Goal: Task Accomplishment & Management: Manage account settings

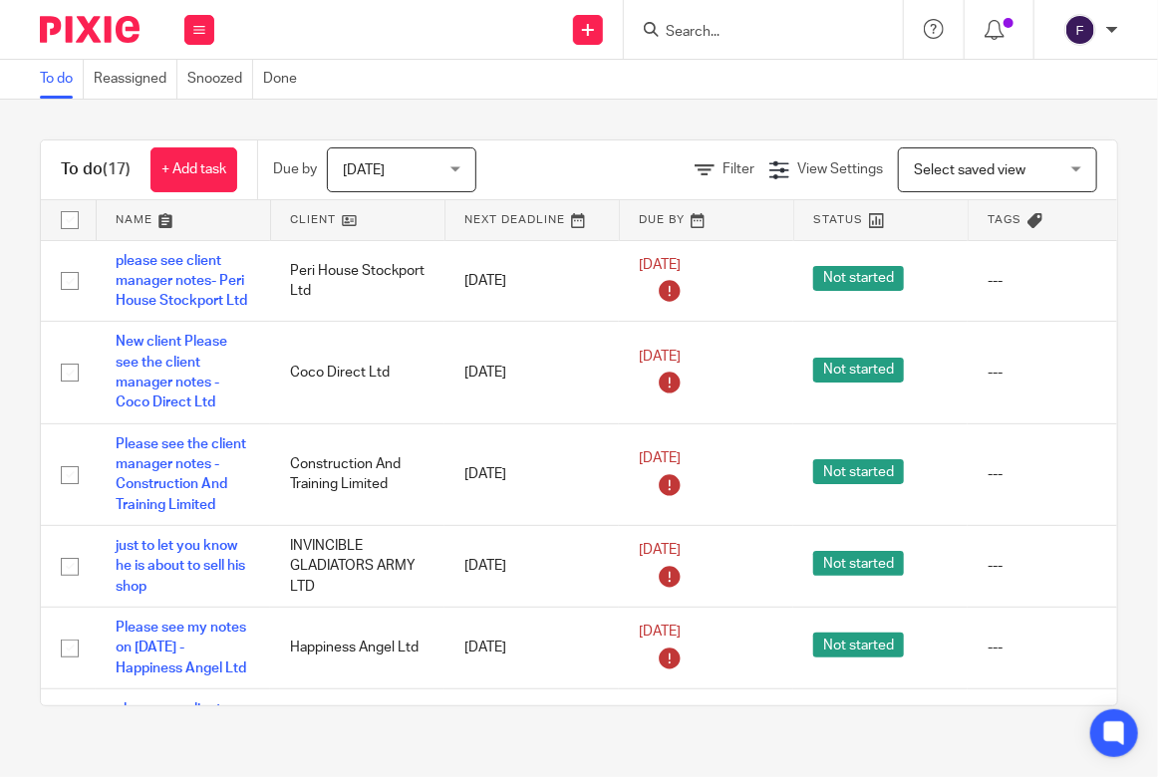
click at [698, 30] on input "Search" at bounding box center [753, 33] width 179 height 18
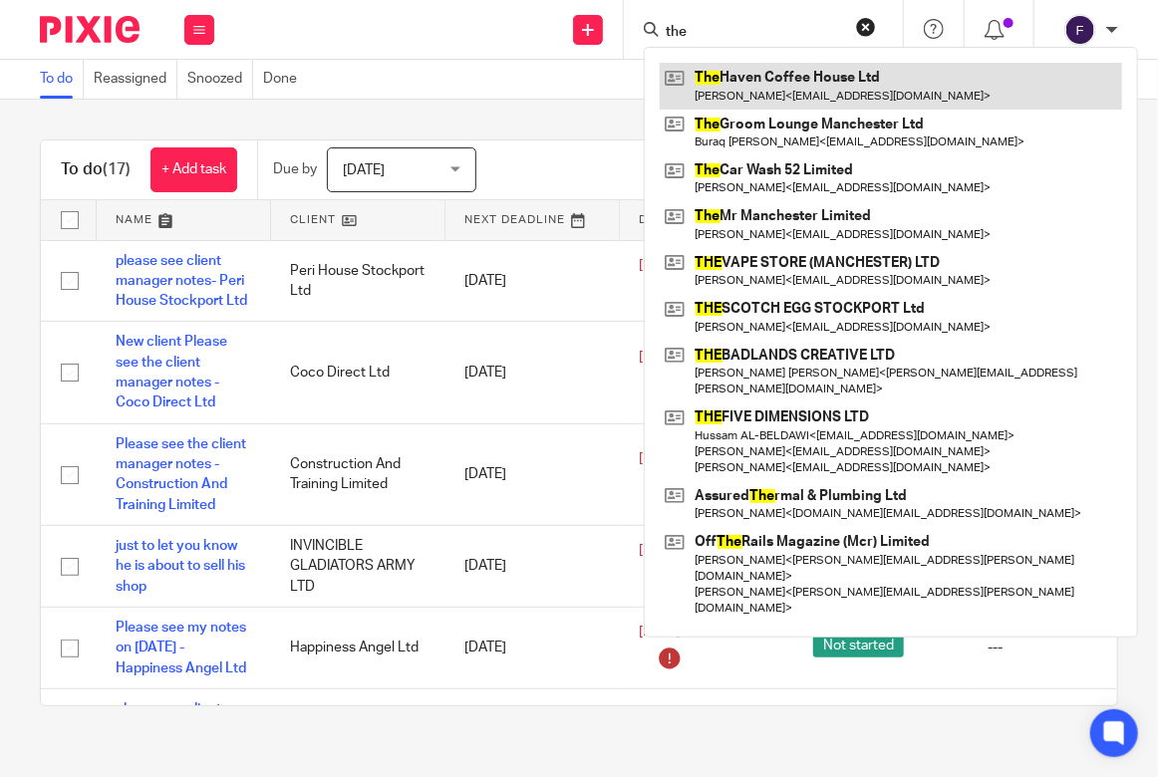
type input "the"
click at [757, 77] on link at bounding box center [891, 86] width 462 height 46
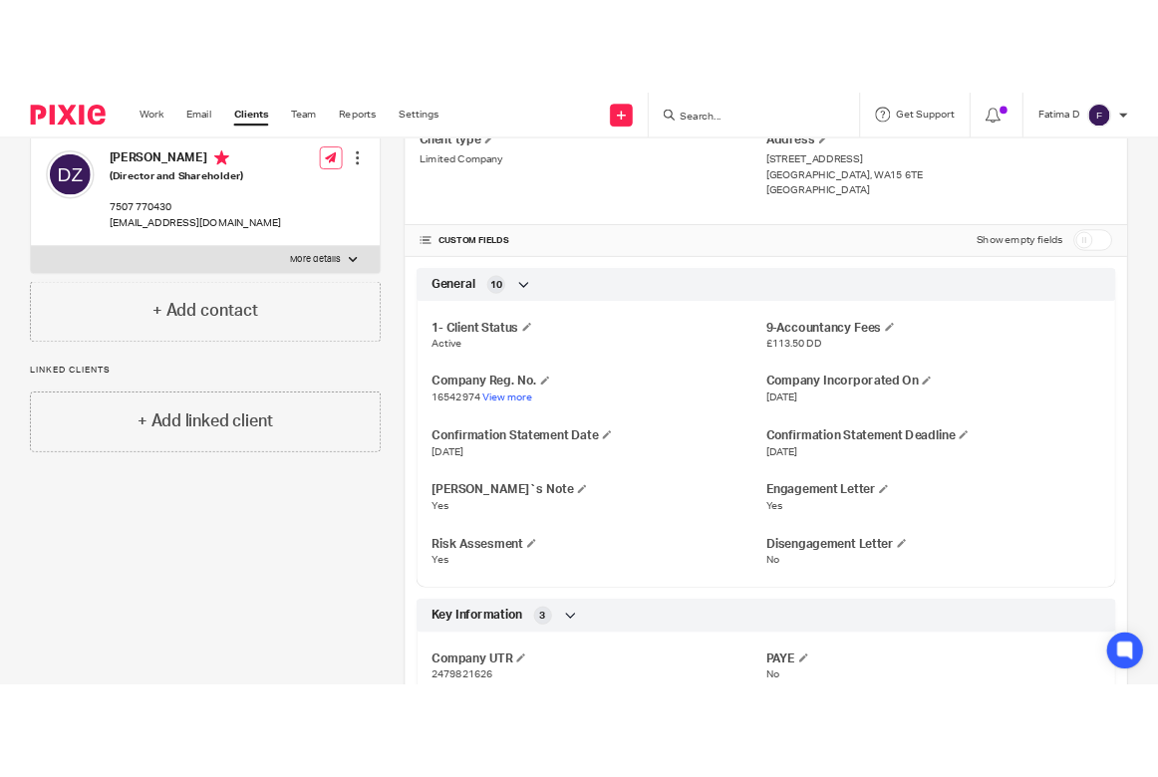
scroll to position [100, 0]
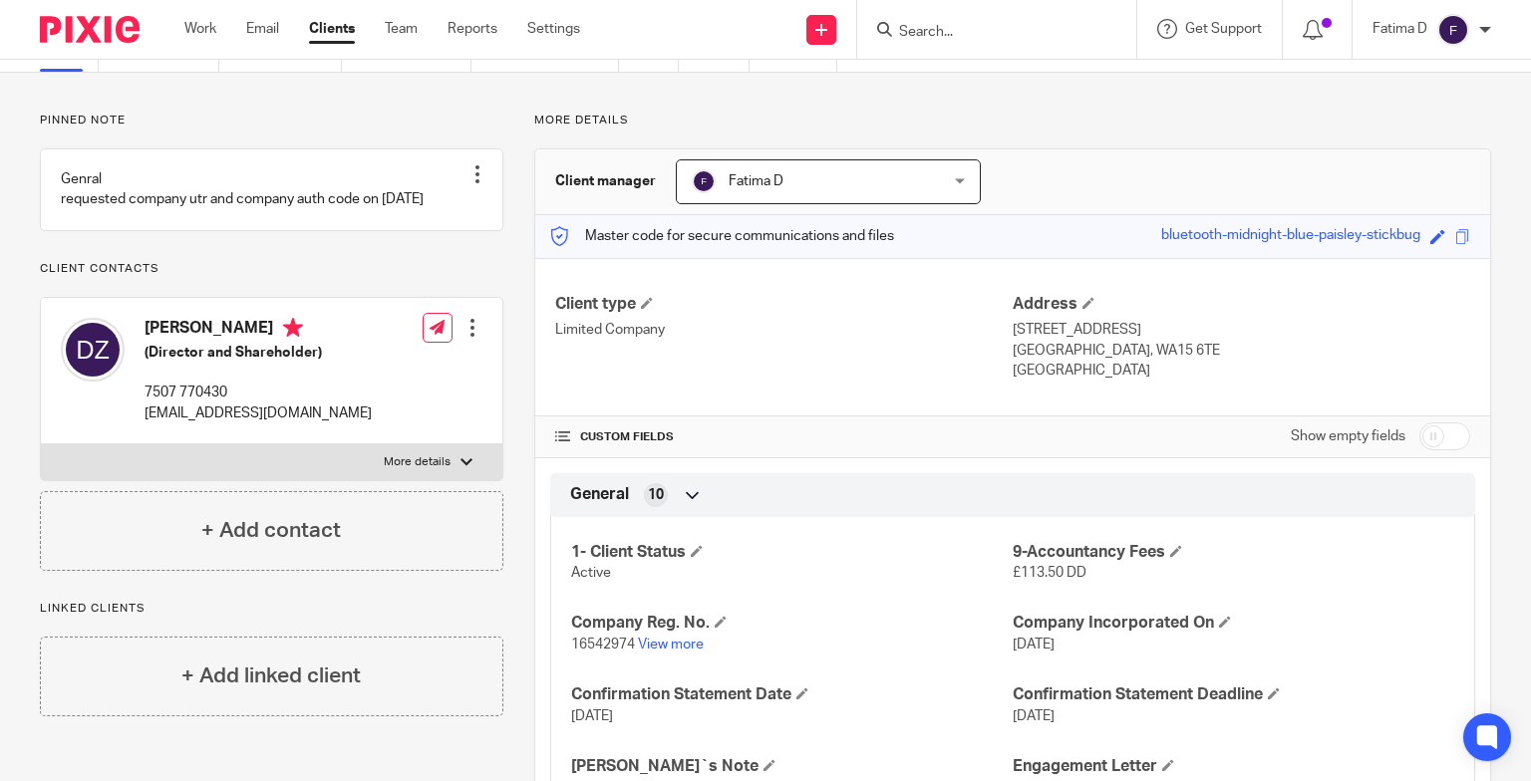
click at [1157, 437] on input "checkbox" at bounding box center [1444, 437] width 51 height 28
checkbox input "true"
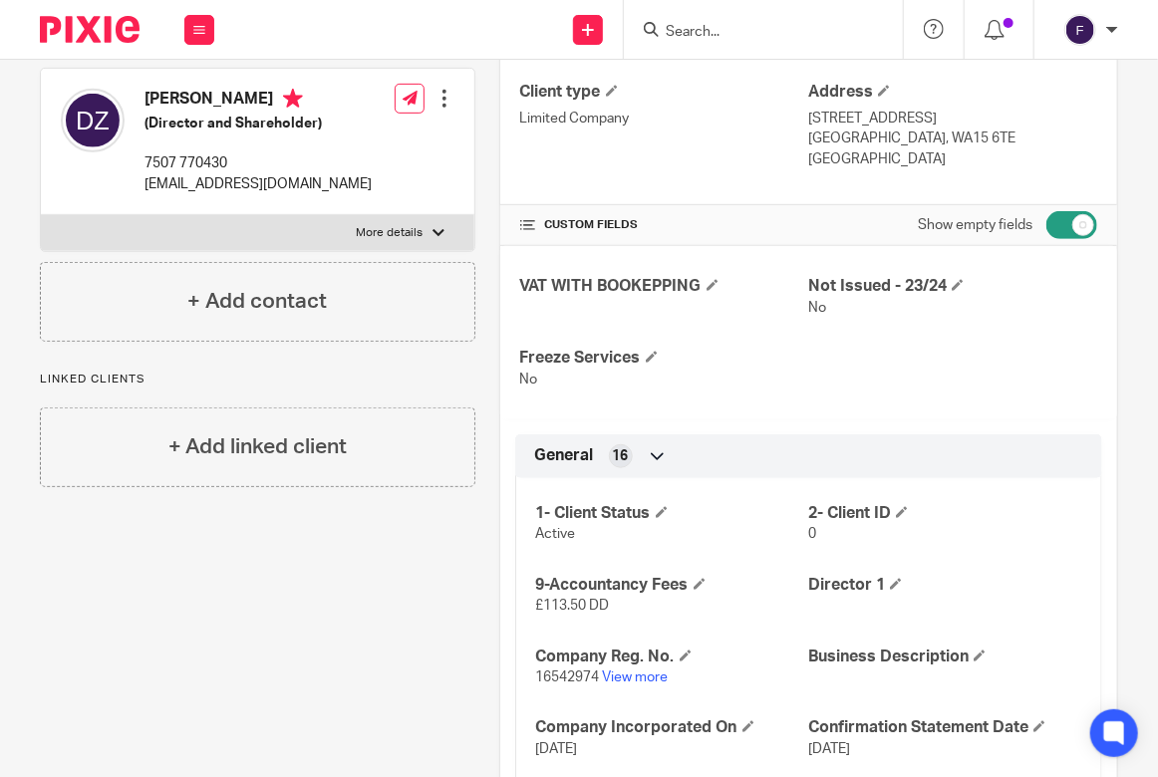
scroll to position [598, 0]
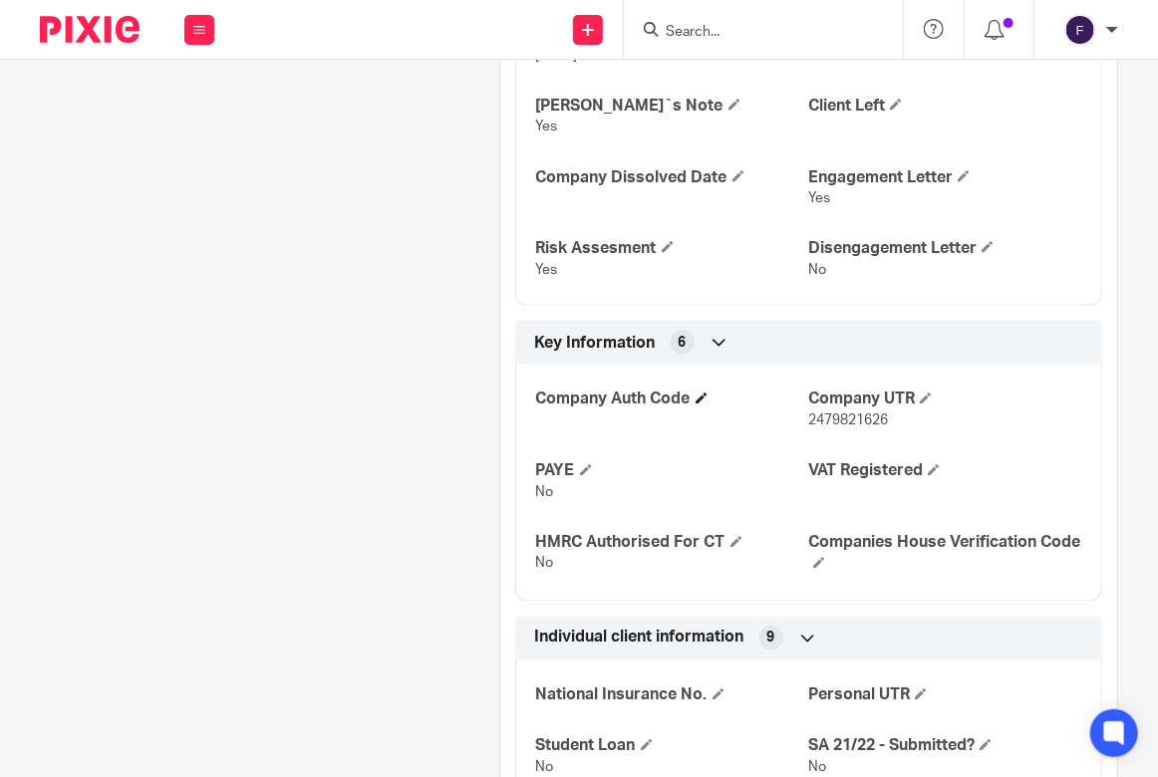
scroll to position [1096, 0]
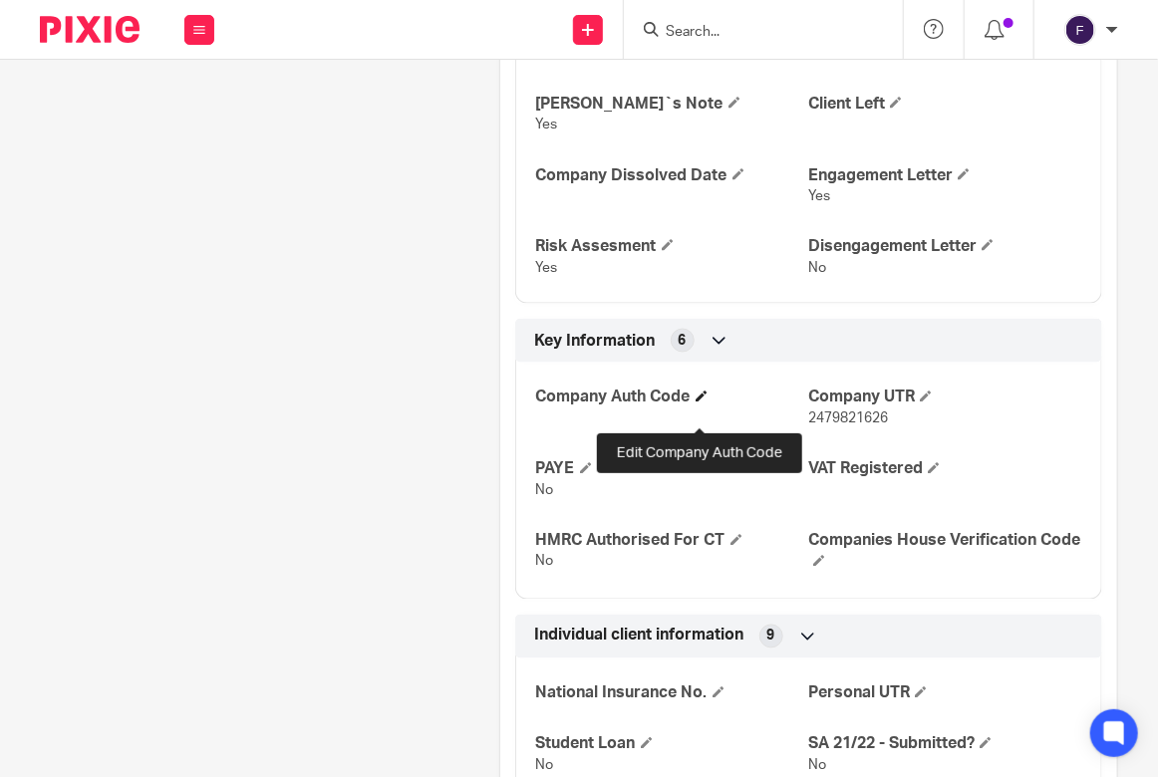
click at [700, 403] on span at bounding box center [702, 397] width 12 height 12
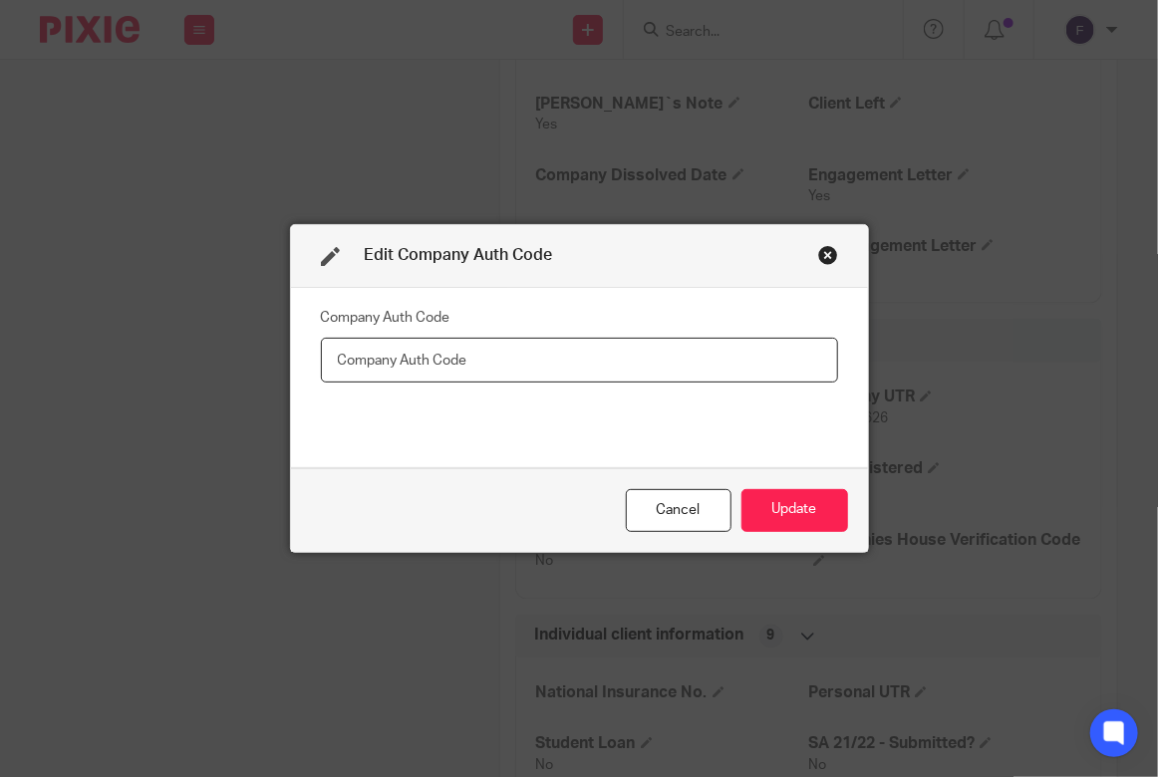
click at [375, 344] on input "text" at bounding box center [579, 360] width 517 height 45
click at [328, 357] on input "WCT9JQ" at bounding box center [579, 360] width 517 height 45
type input "WCT9JQ"
click at [787, 509] on button "Update" at bounding box center [794, 510] width 107 height 43
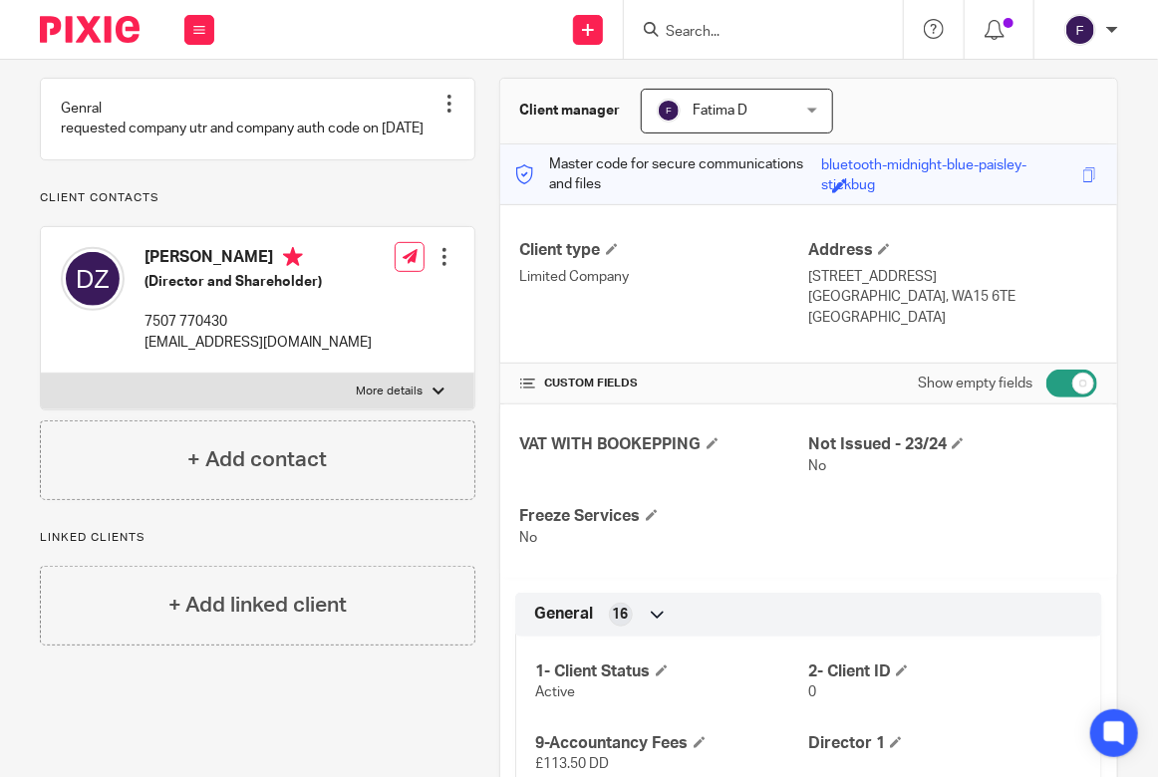
scroll to position [0, 0]
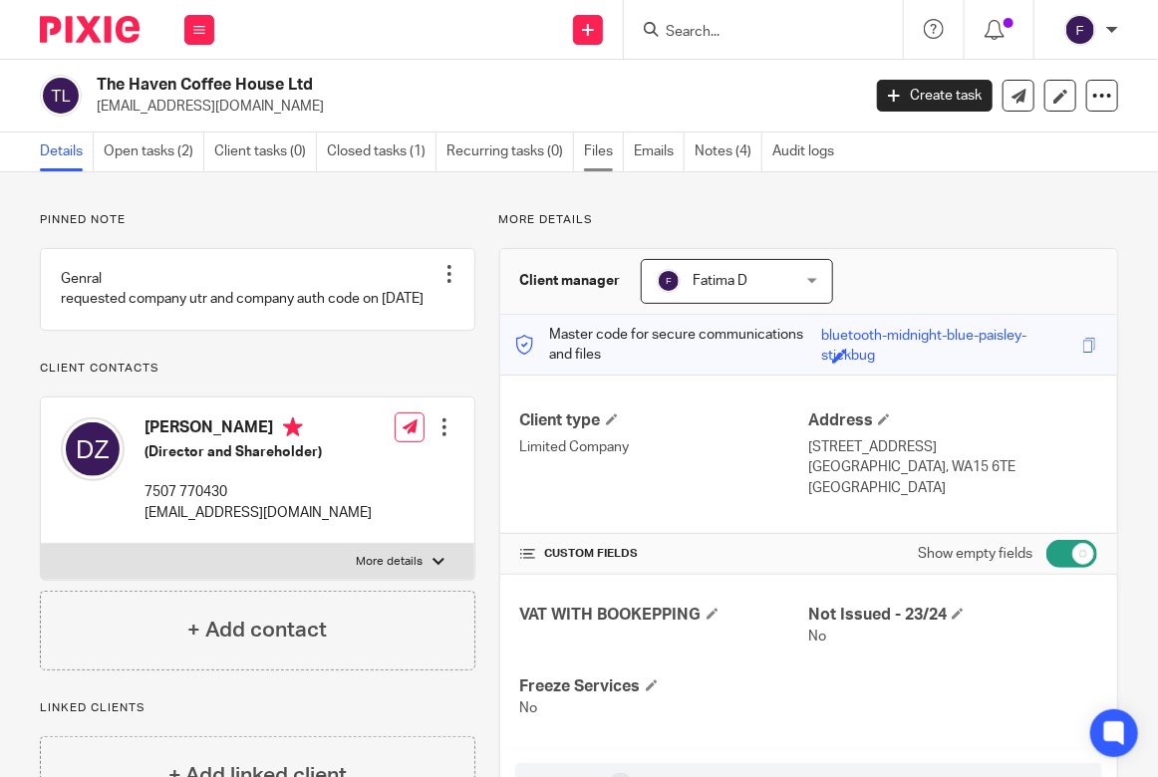
click at [600, 148] on link "Files" at bounding box center [604, 152] width 40 height 39
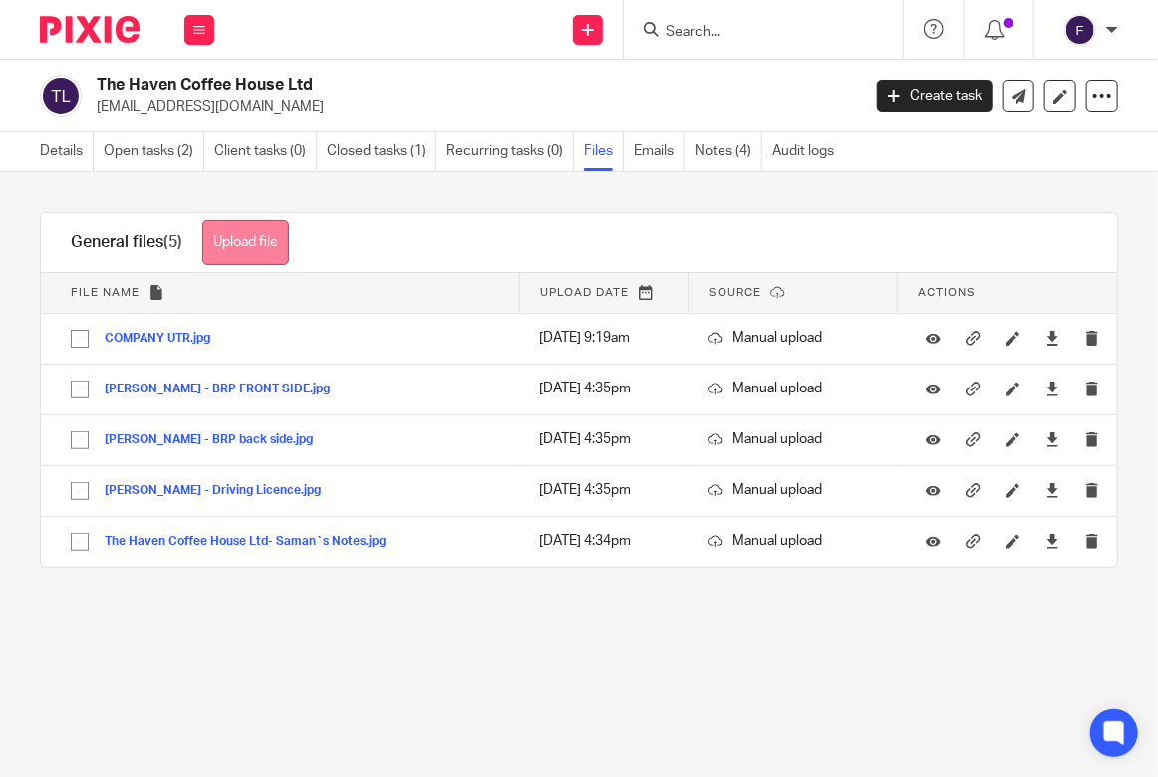
click at [251, 242] on button "Upload file" at bounding box center [245, 242] width 87 height 45
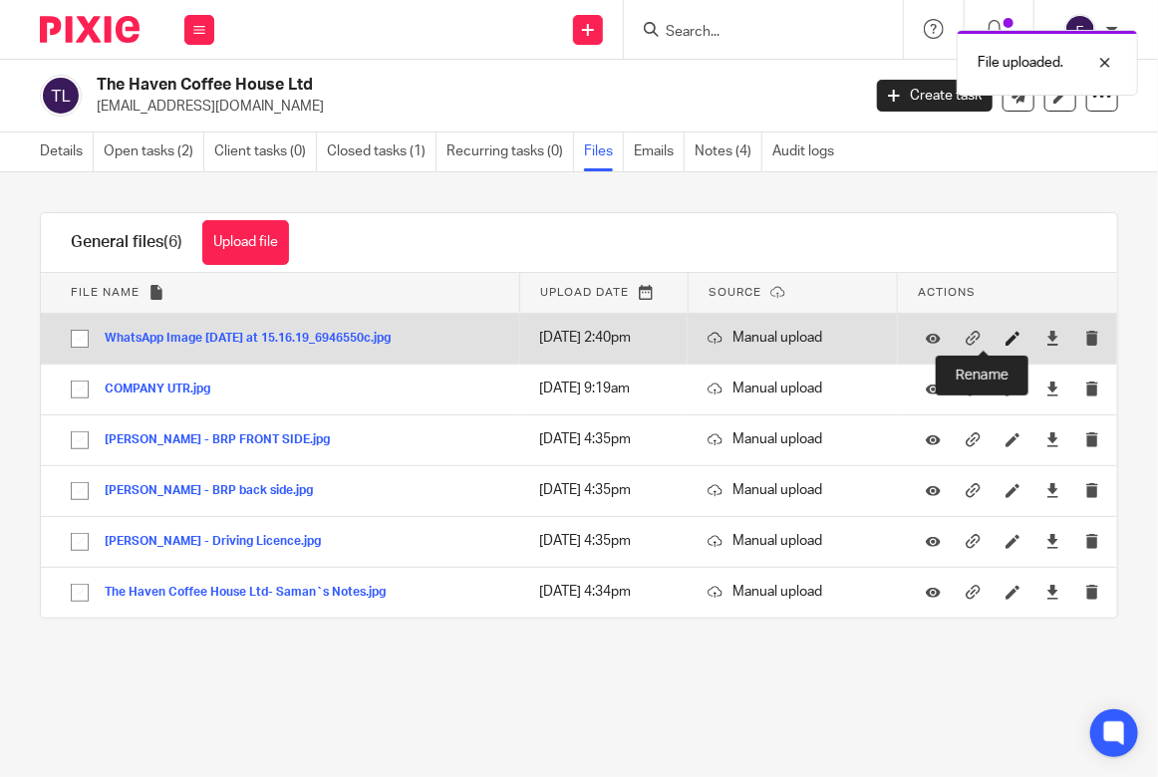
click at [1005, 337] on icon at bounding box center [1012, 338] width 15 height 15
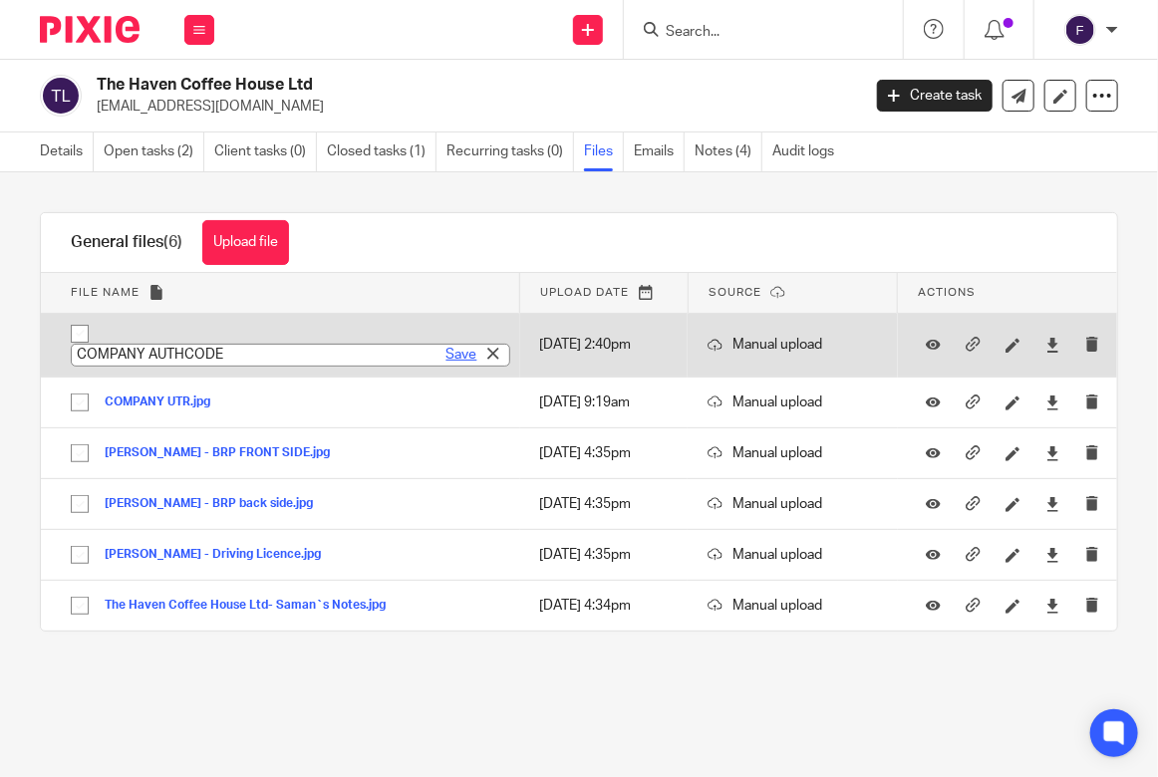
type input "COMPANY AUTHCODE"
click at [446, 350] on link "Save" at bounding box center [461, 355] width 31 height 20
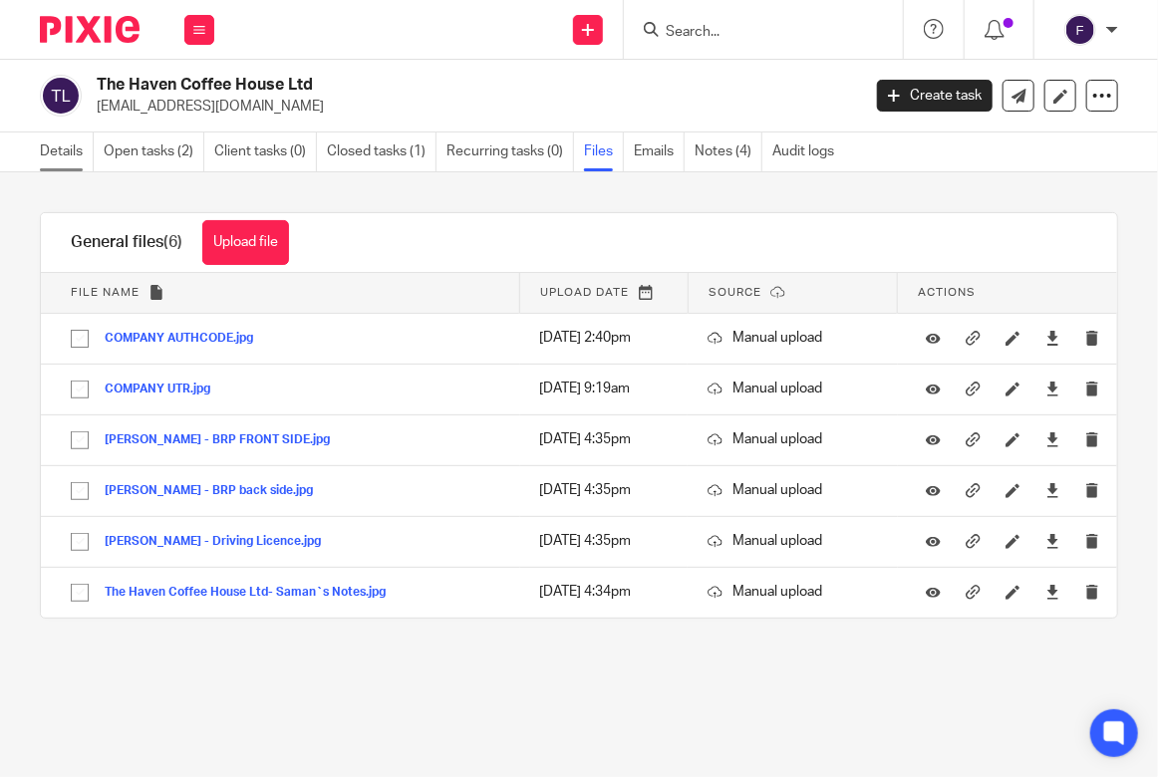
click at [72, 147] on link "Details" at bounding box center [67, 152] width 54 height 39
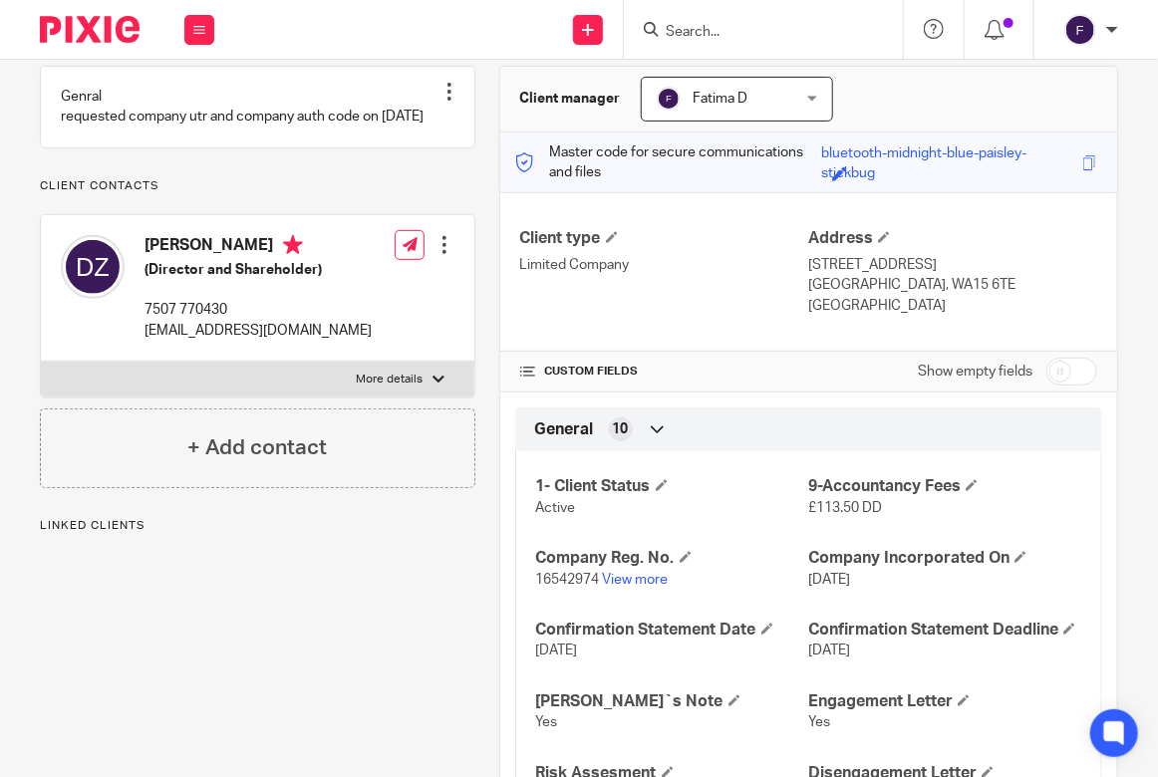
scroll to position [399, 0]
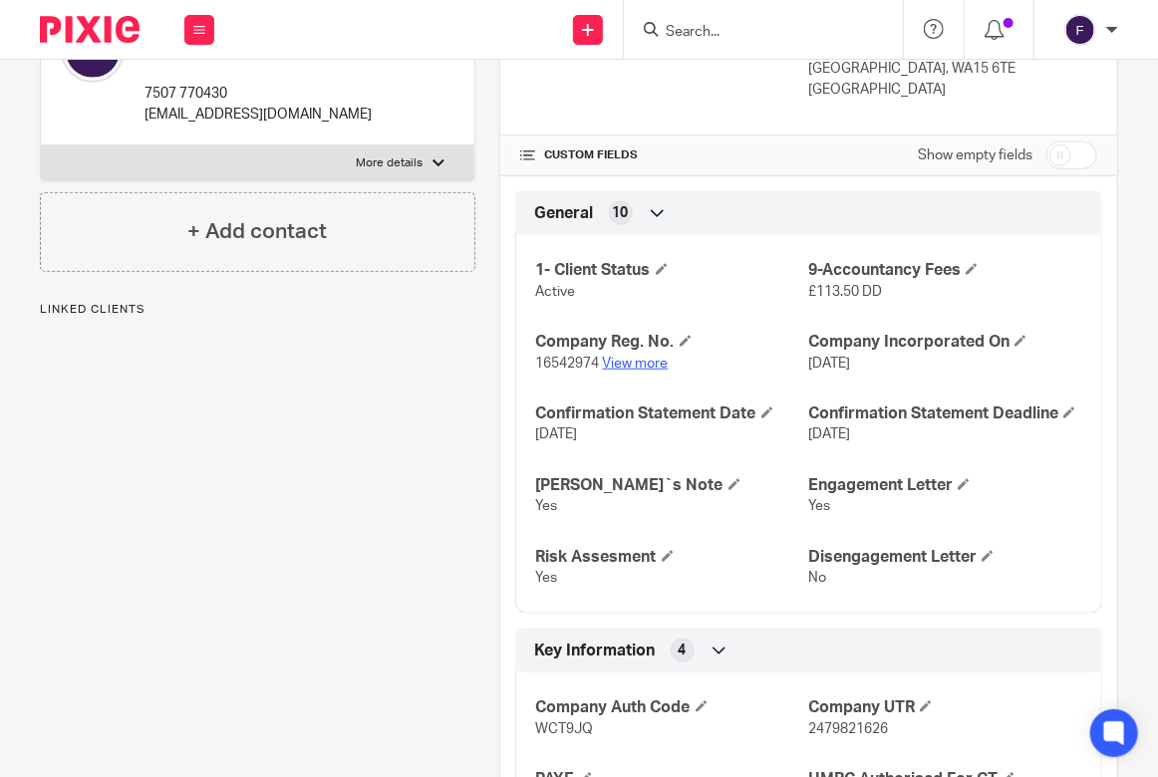
click at [656, 364] on link "View more" at bounding box center [636, 364] width 66 height 14
click at [610, 357] on link "View more" at bounding box center [636, 364] width 66 height 14
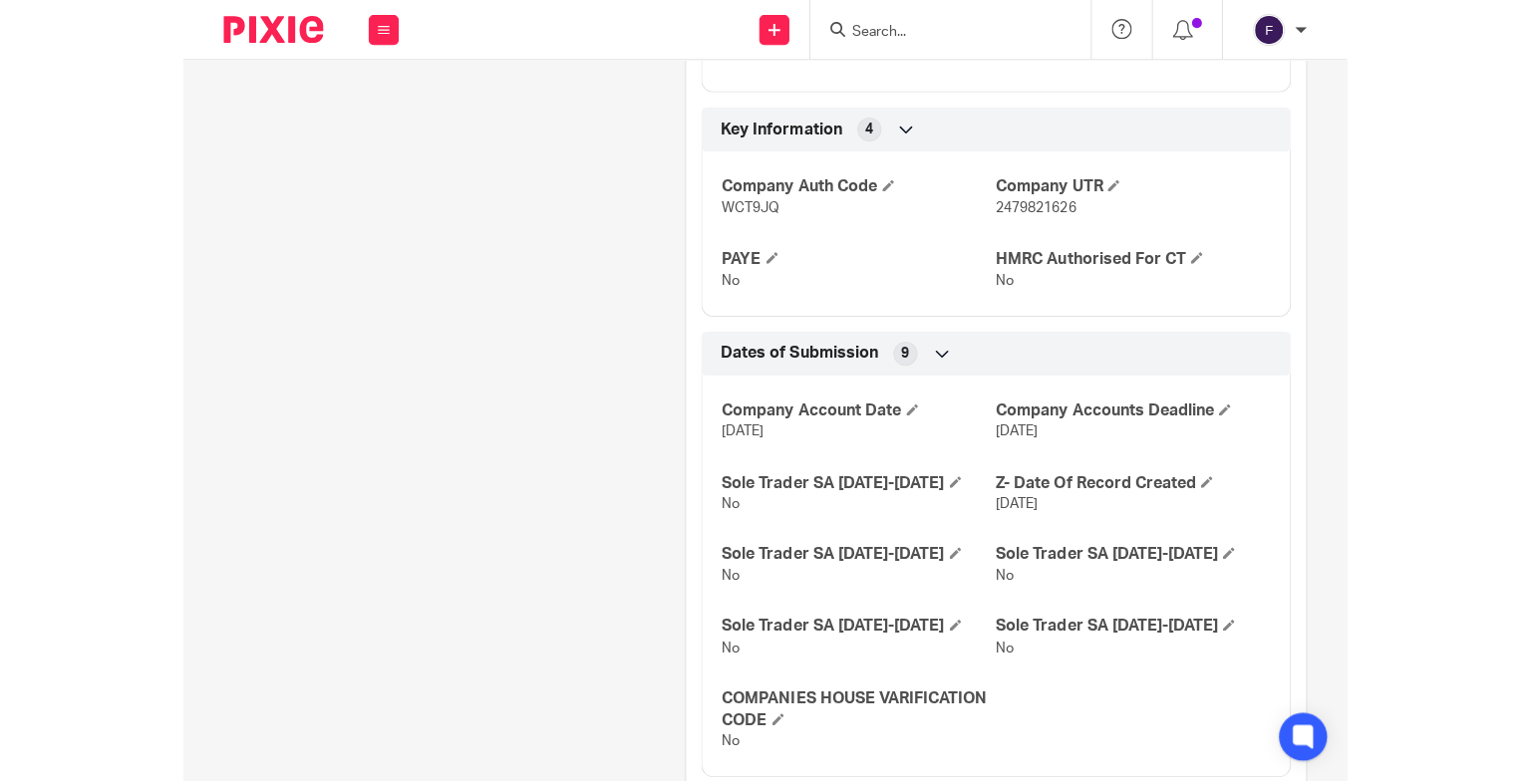
scroll to position [893, 0]
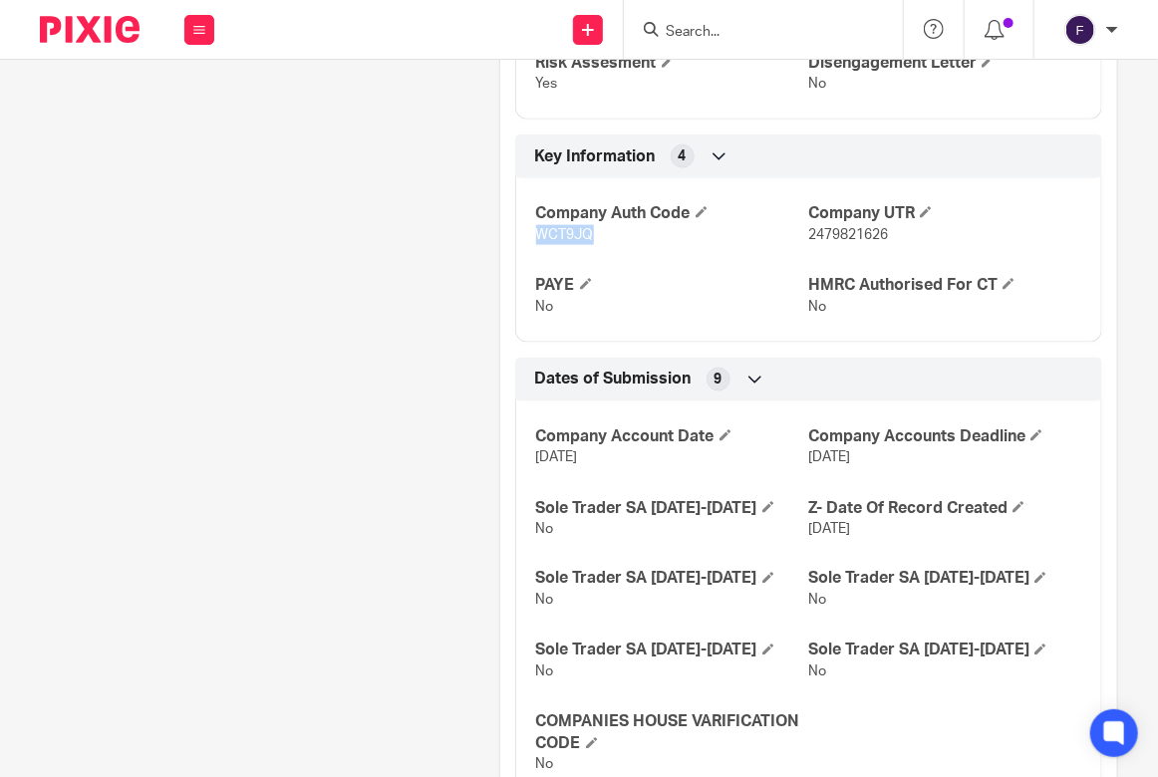
drag, startPoint x: 592, startPoint y: 253, endPoint x: 532, endPoint y: 254, distance: 59.8
click at [536, 245] on p "WCT9JQ" at bounding box center [672, 235] width 273 height 20
copy span "WCT9JQ"
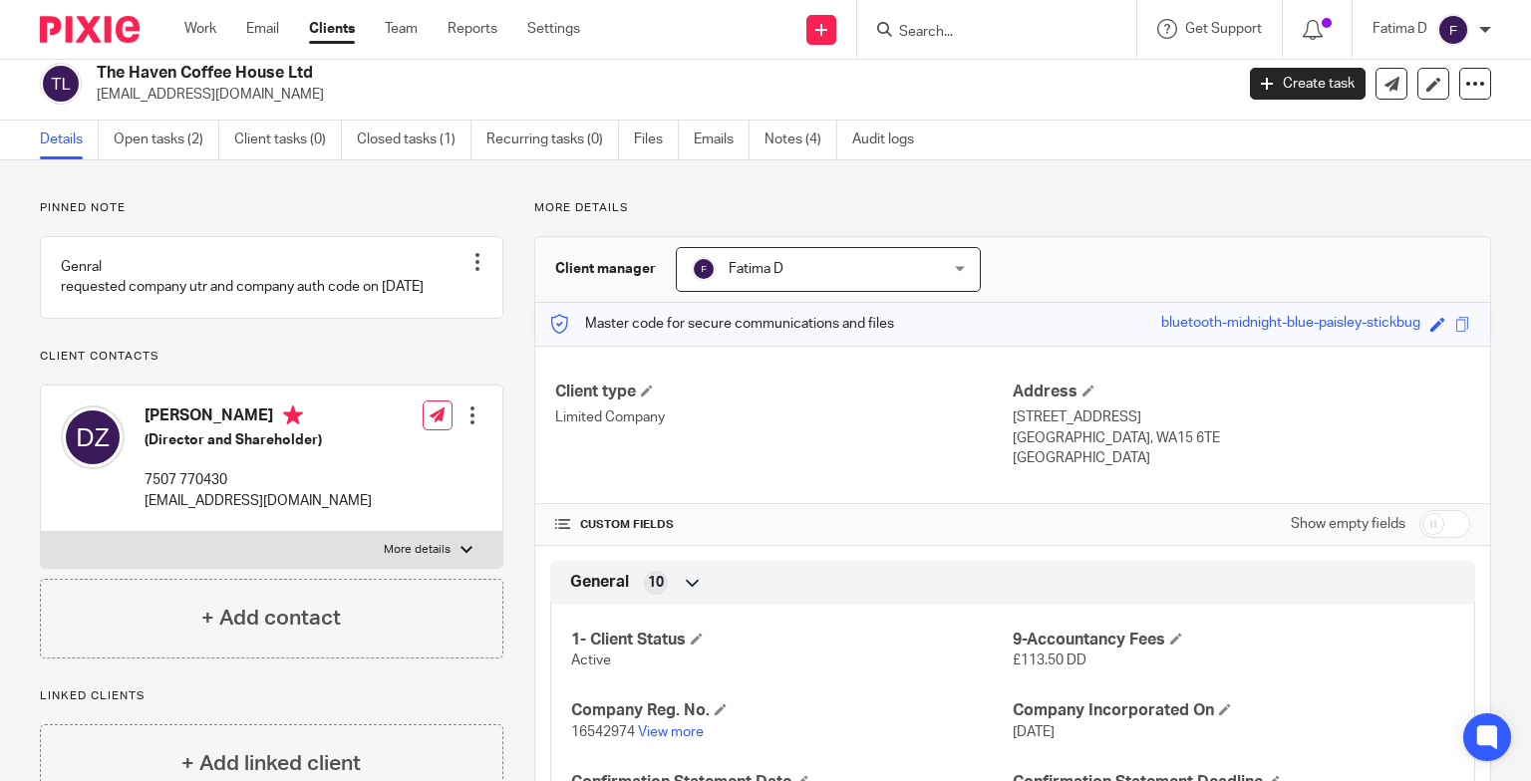
scroll to position [0, 0]
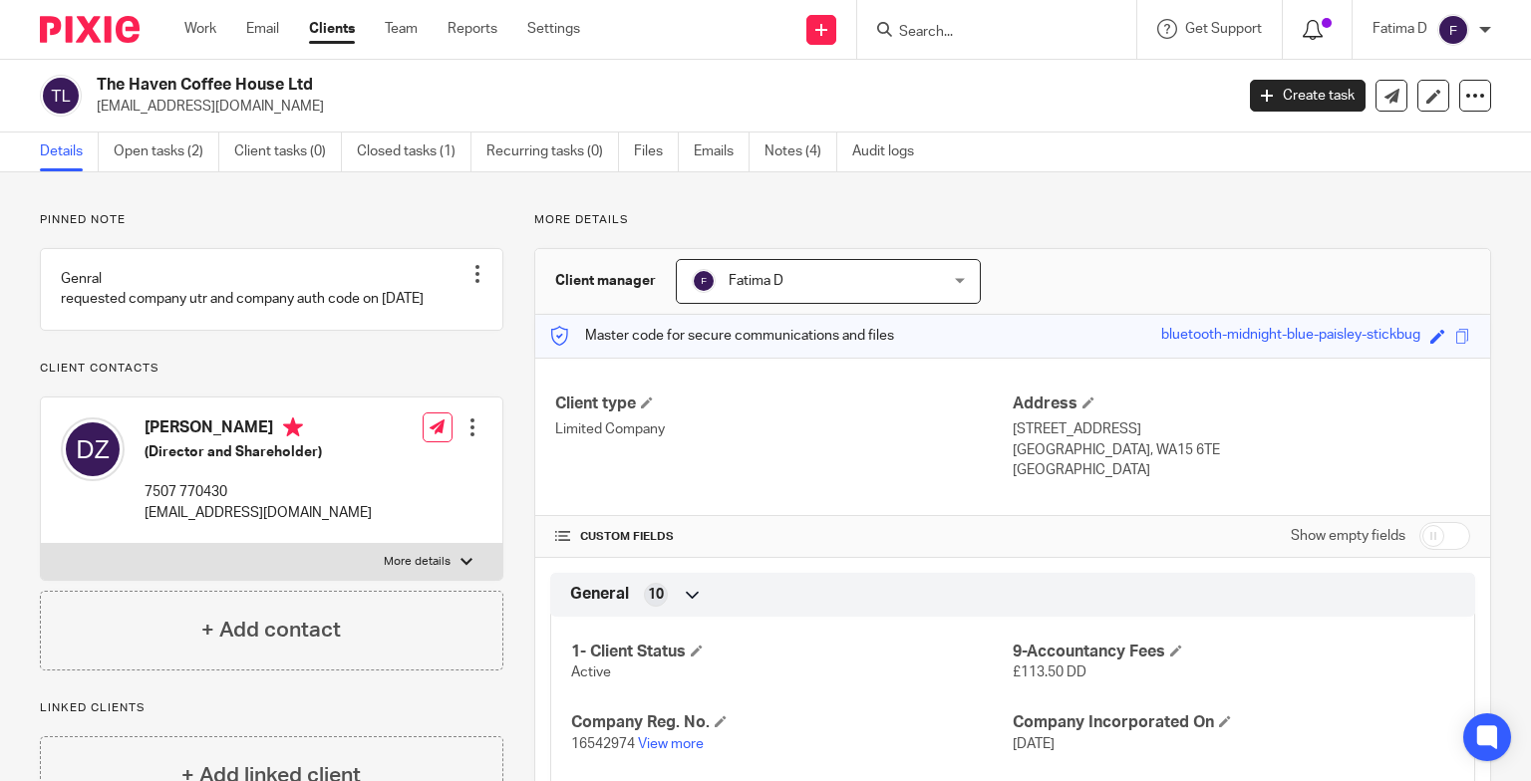
click at [1157, 27] on span at bounding box center [1326, 23] width 10 height 10
